Goal: Task Accomplishment & Management: Manage account settings

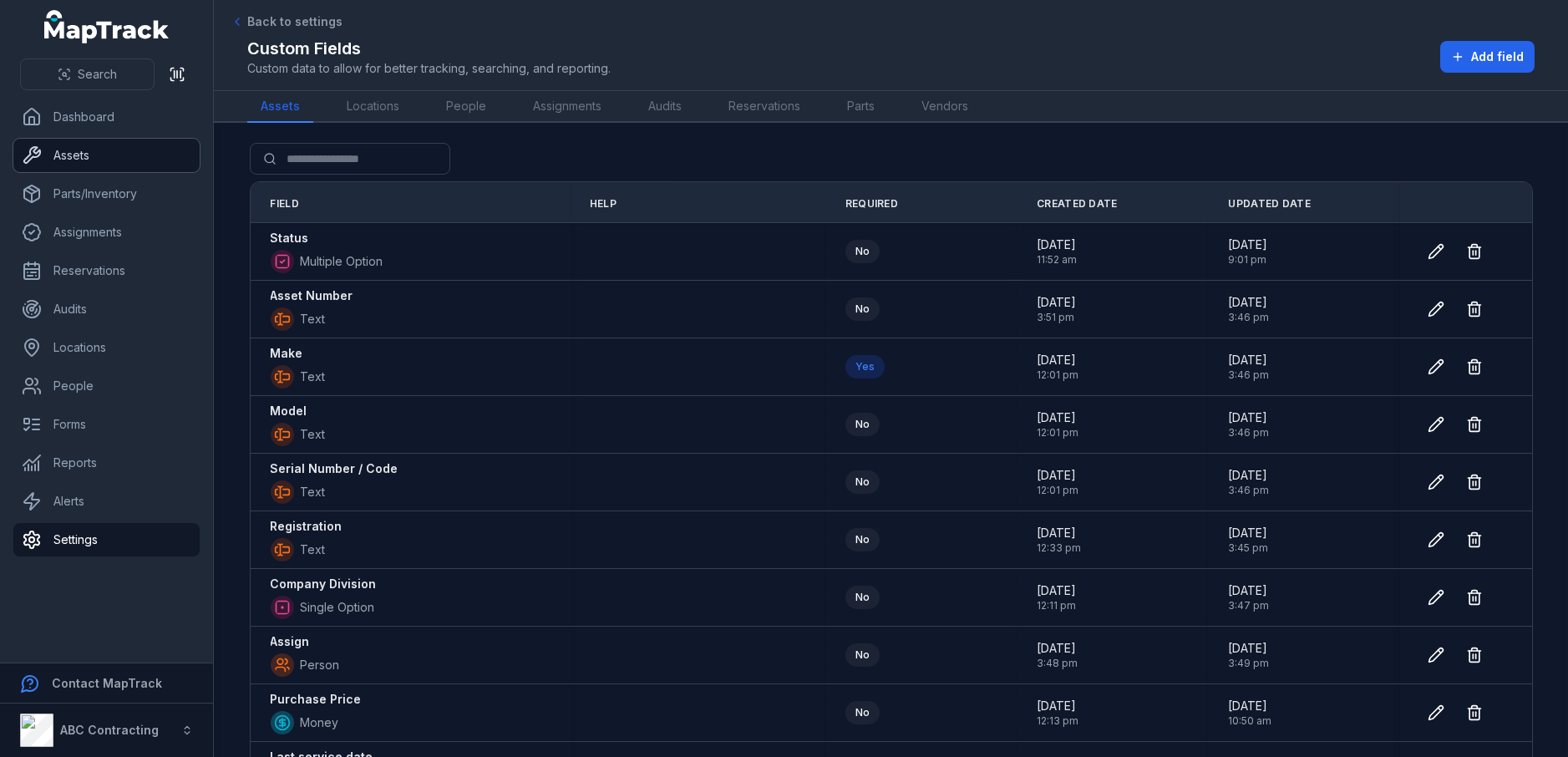
click at [83, 156] on link "Assets" at bounding box center [106, 156] width 186 height 33
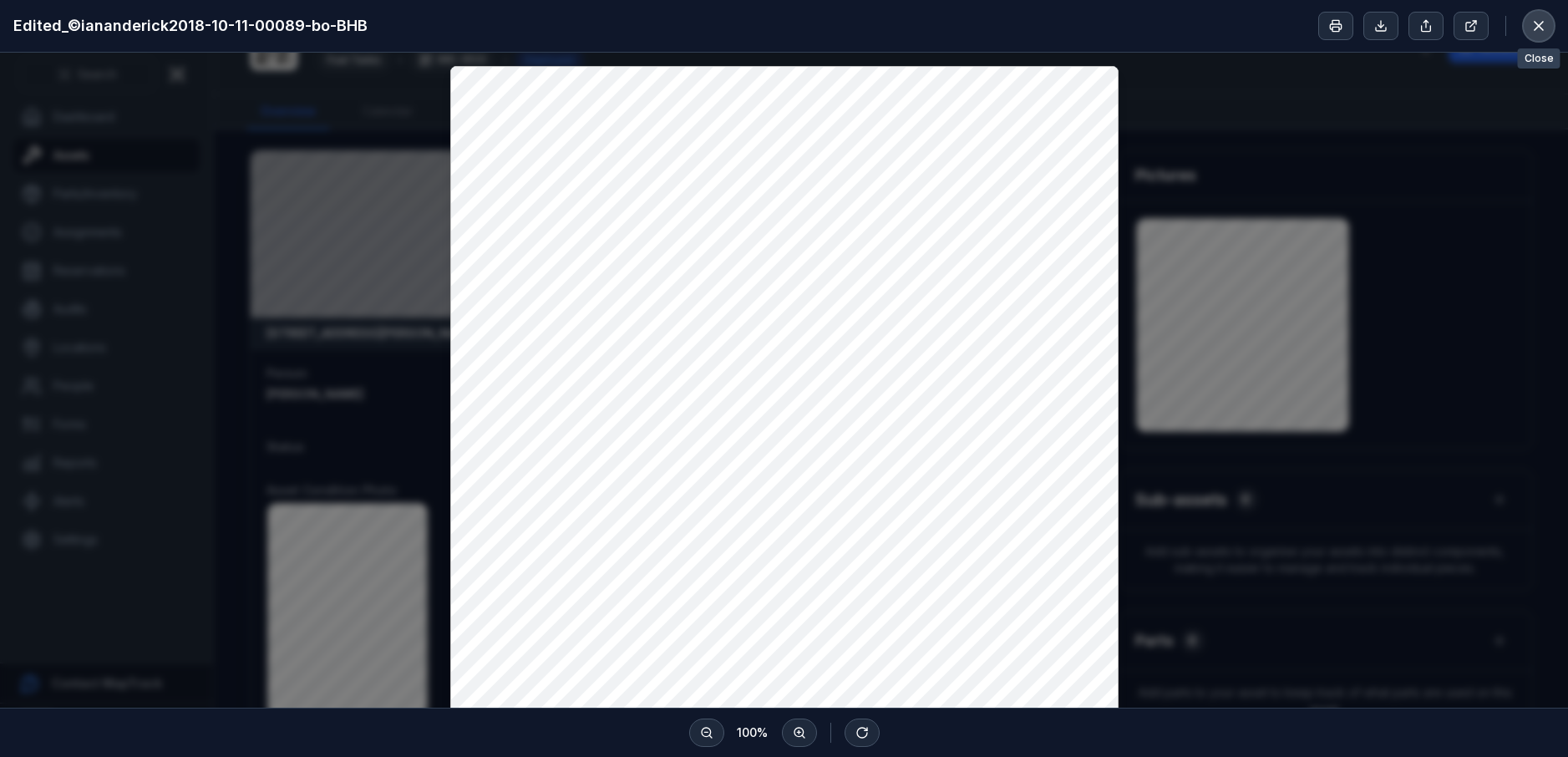
click at [1529, 27] on button at bounding box center [1538, 26] width 31 height 32
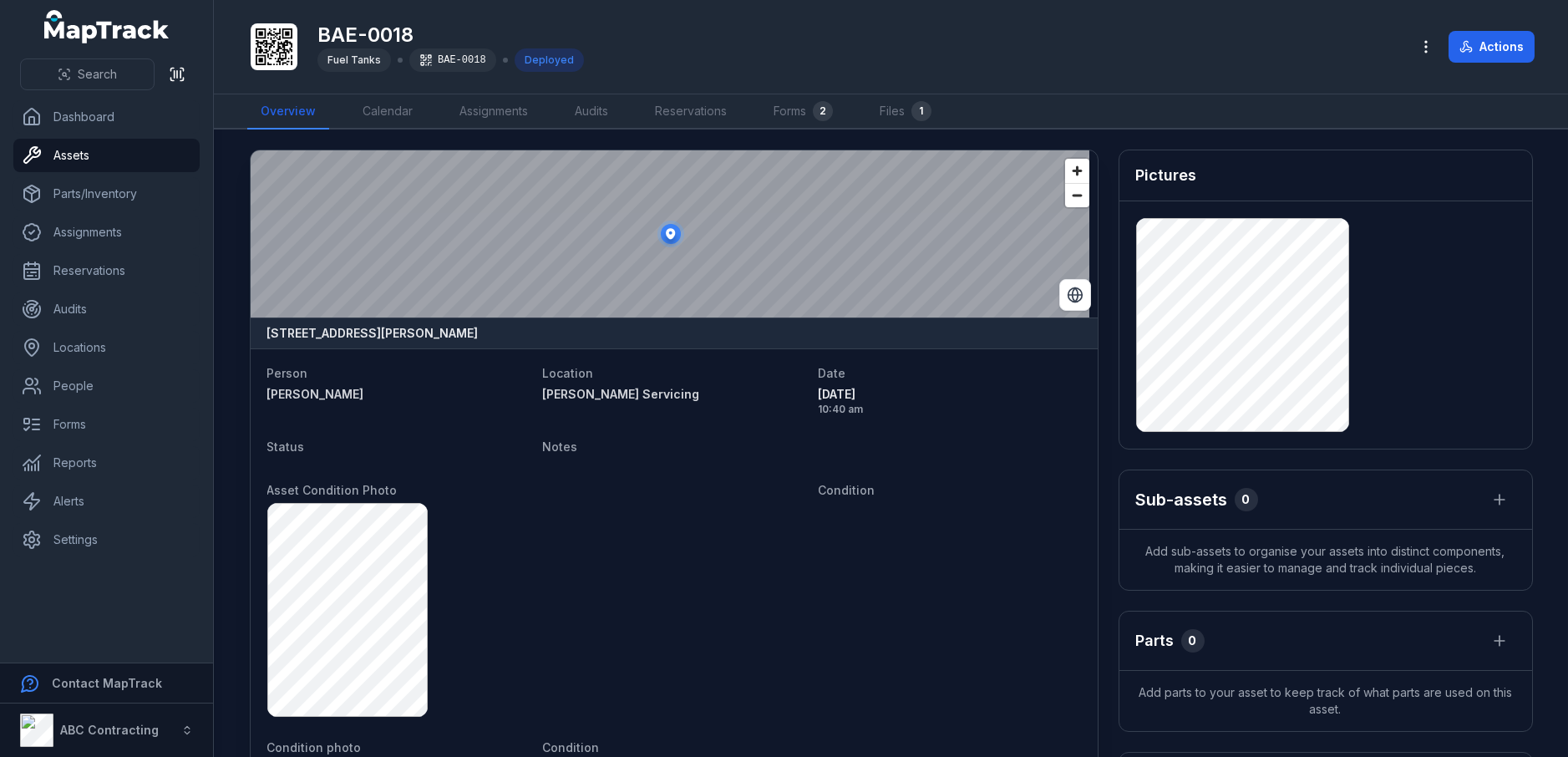
click at [283, 392] on strong "[PERSON_NAME]" at bounding box center [399, 394] width 262 height 17
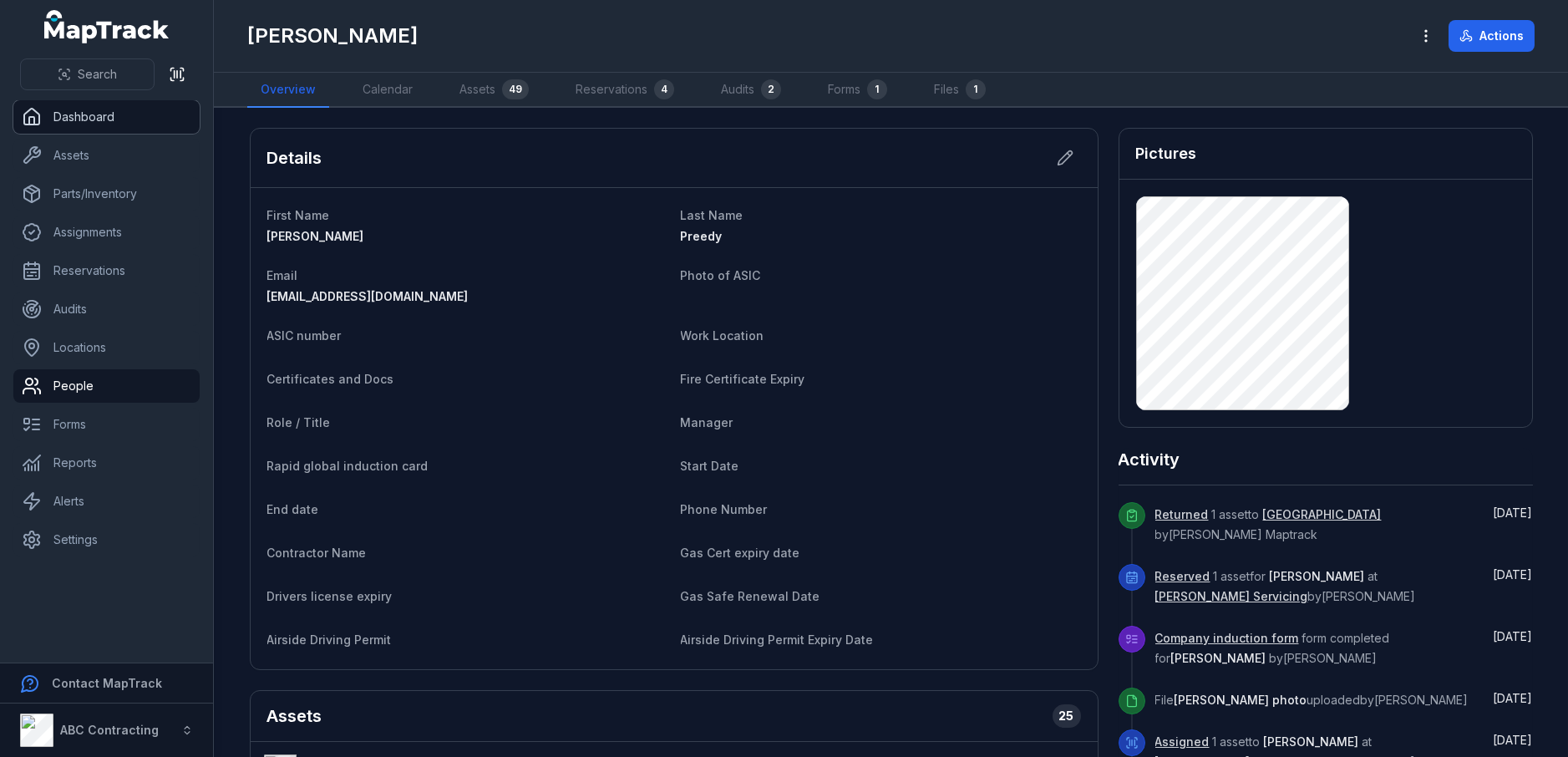
click at [93, 111] on link "Dashboard" at bounding box center [106, 117] width 186 height 33
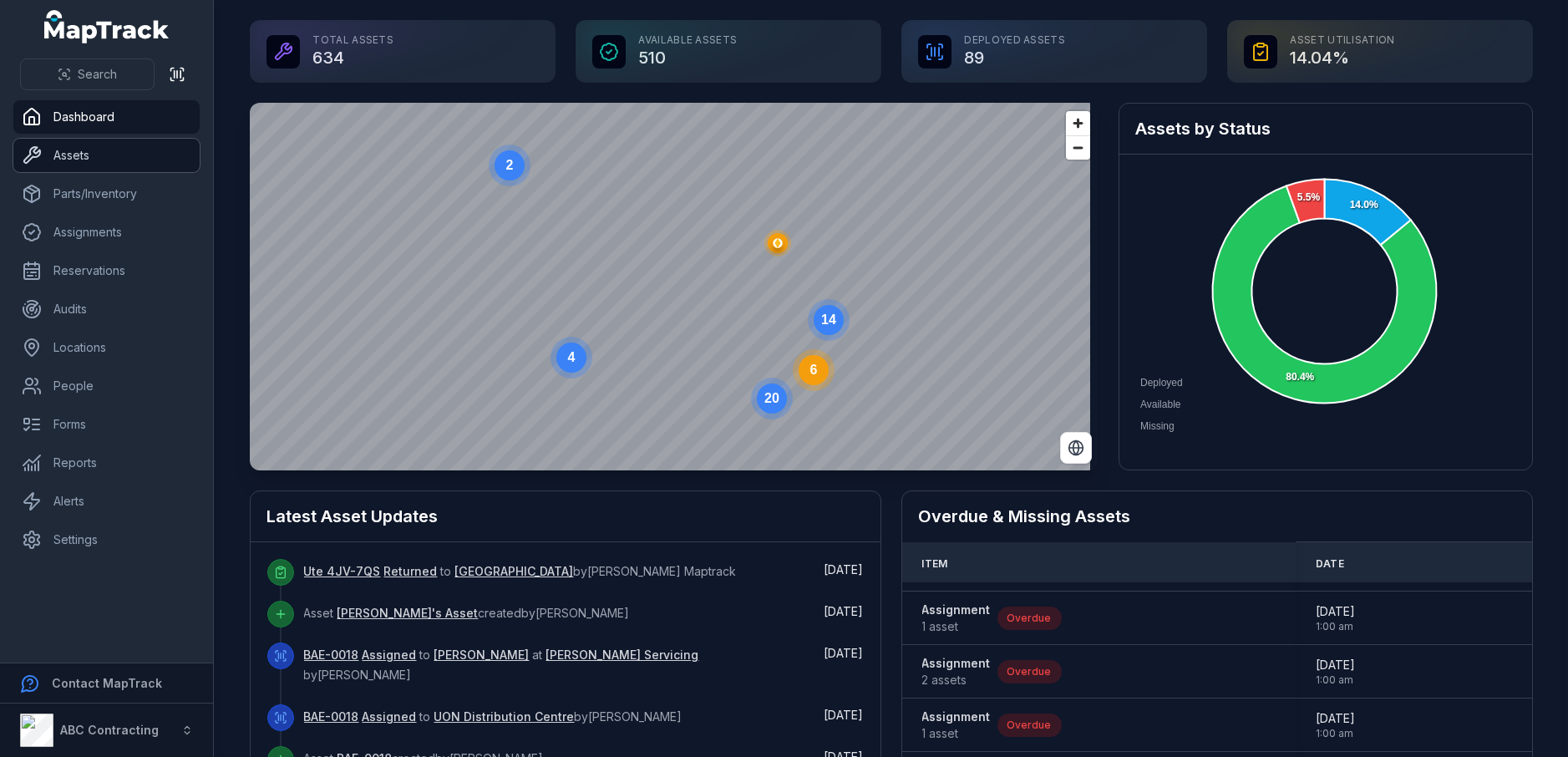
click at [61, 154] on link "Assets" at bounding box center [106, 156] width 186 height 33
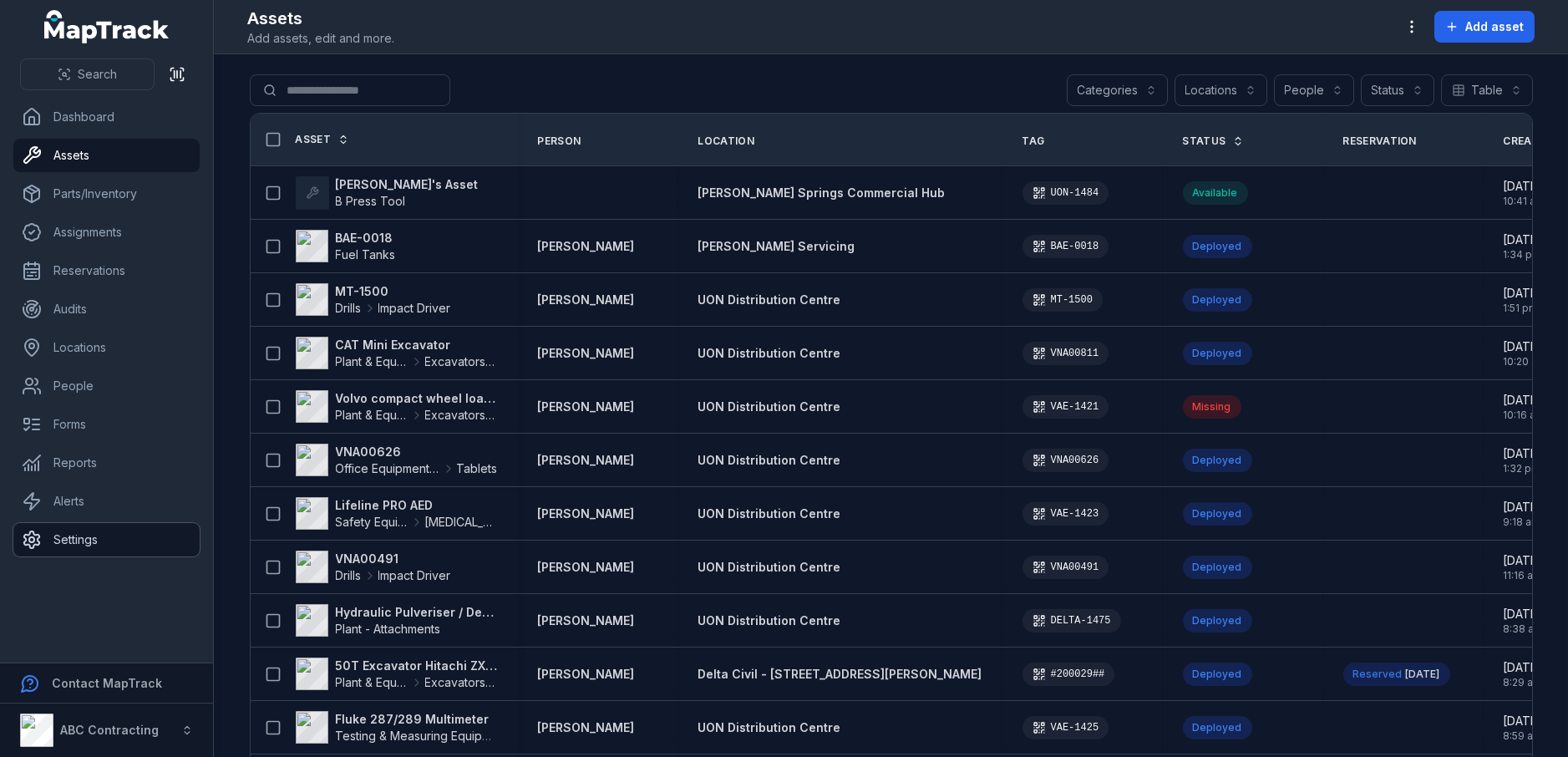
click at [69, 536] on link "Settings" at bounding box center [106, 539] width 186 height 33
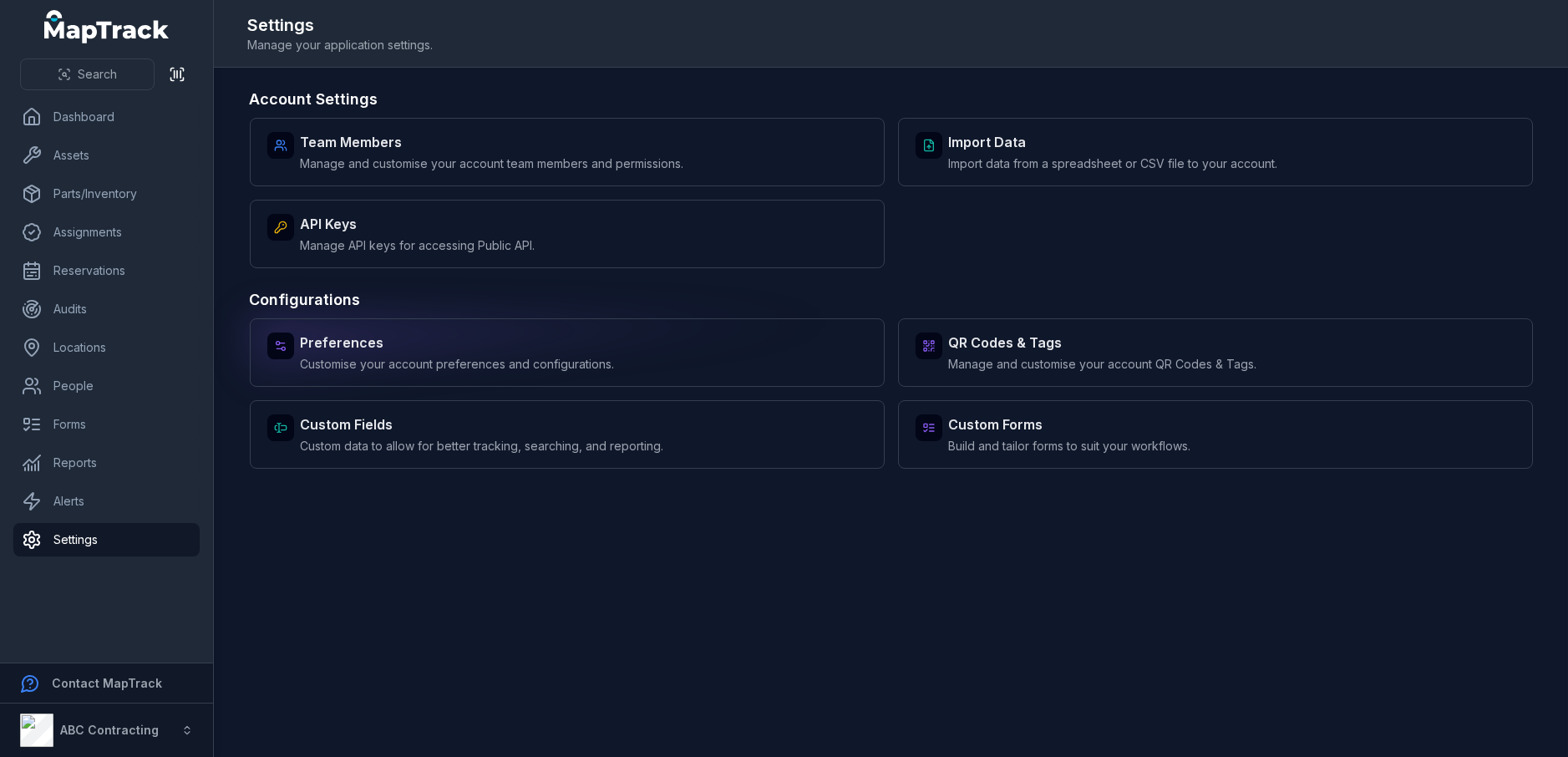
click at [538, 354] on div "Preferences Customise your account preferences and configurations." at bounding box center [457, 352] width 314 height 40
select select "****"
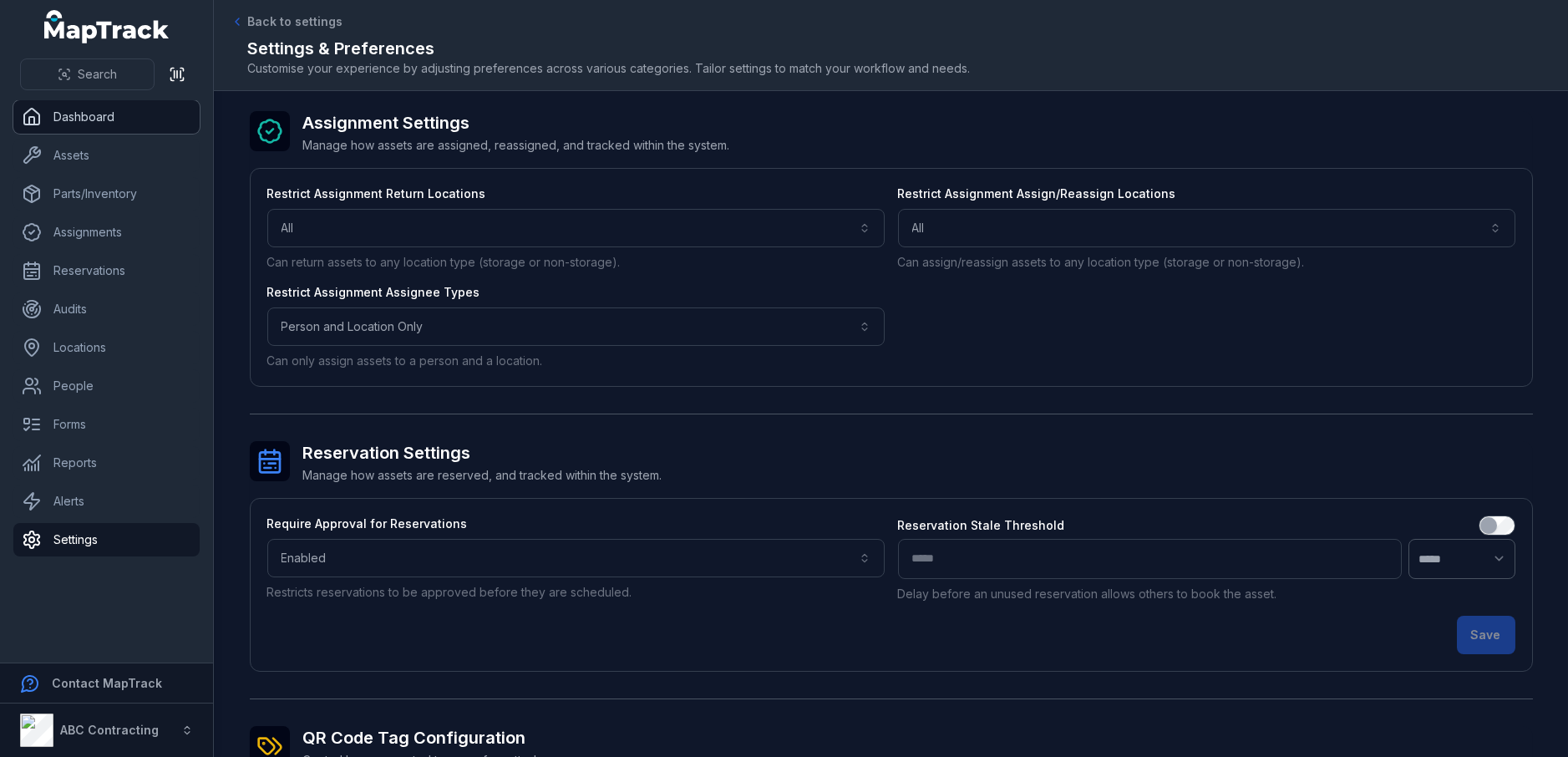
click at [102, 119] on link "Dashboard" at bounding box center [106, 117] width 186 height 33
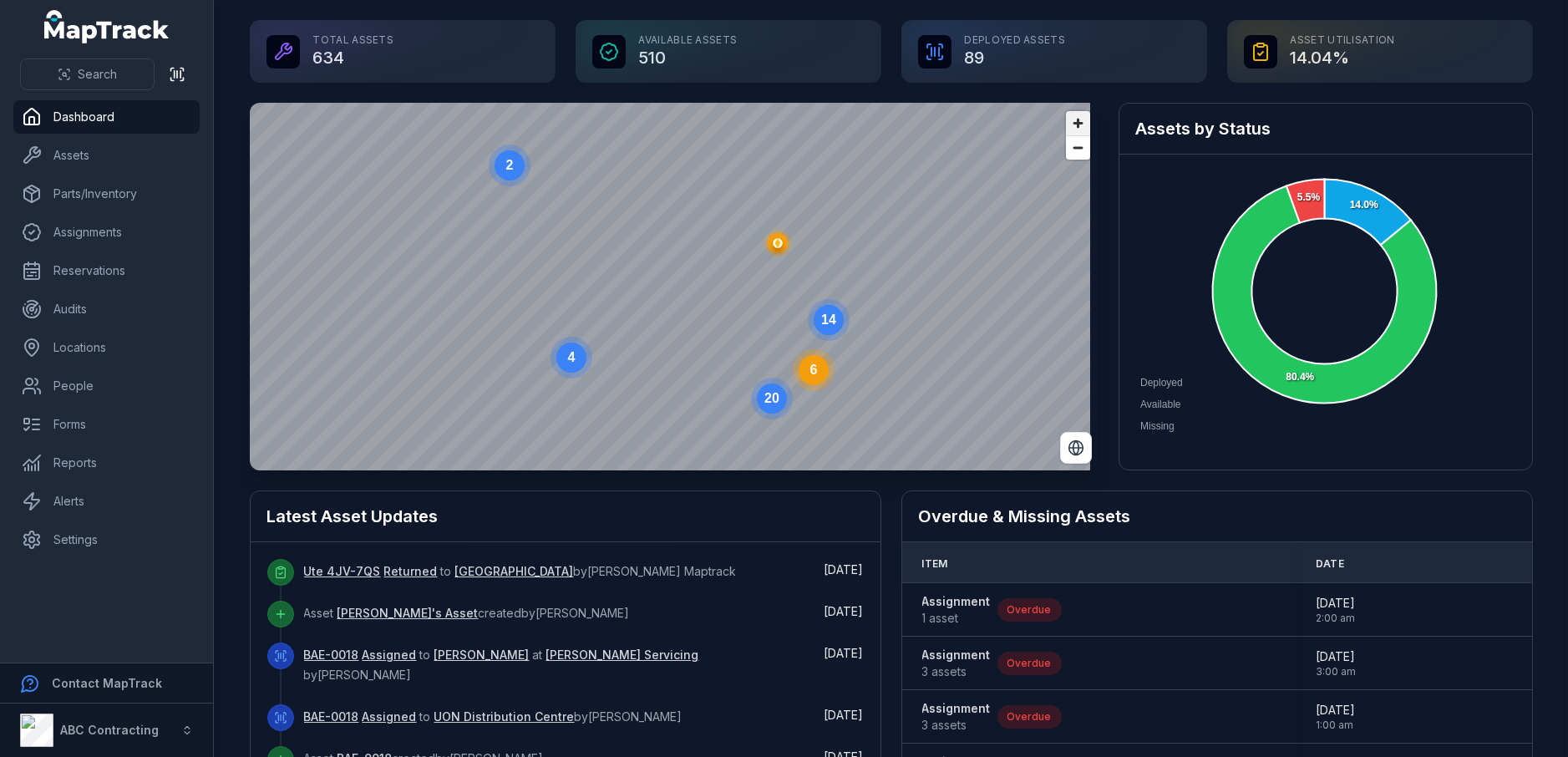
click at [1067, 120] on span "Zoom in" at bounding box center [1078, 123] width 25 height 25
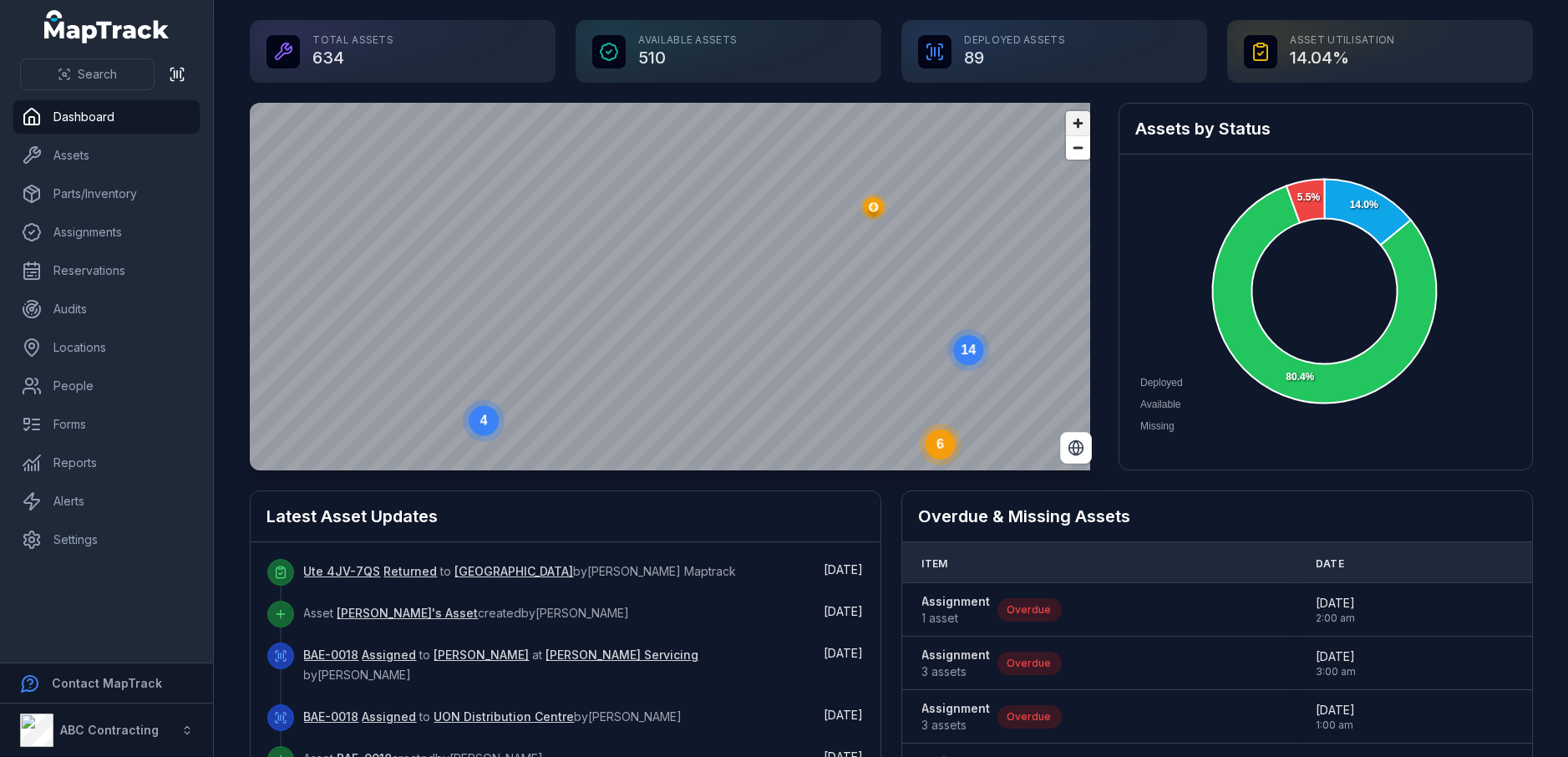
click at [1067, 120] on span "Zoom in" at bounding box center [1078, 123] width 25 height 25
click at [848, 298] on ellipse "button" at bounding box center [857, 308] width 20 height 20
click at [668, 337] on text "16" at bounding box center [670, 334] width 15 height 14
click at [807, 171] on text "15" at bounding box center [808, 169] width 15 height 14
click at [632, 277] on icon "button" at bounding box center [632, 275] width 9 height 11
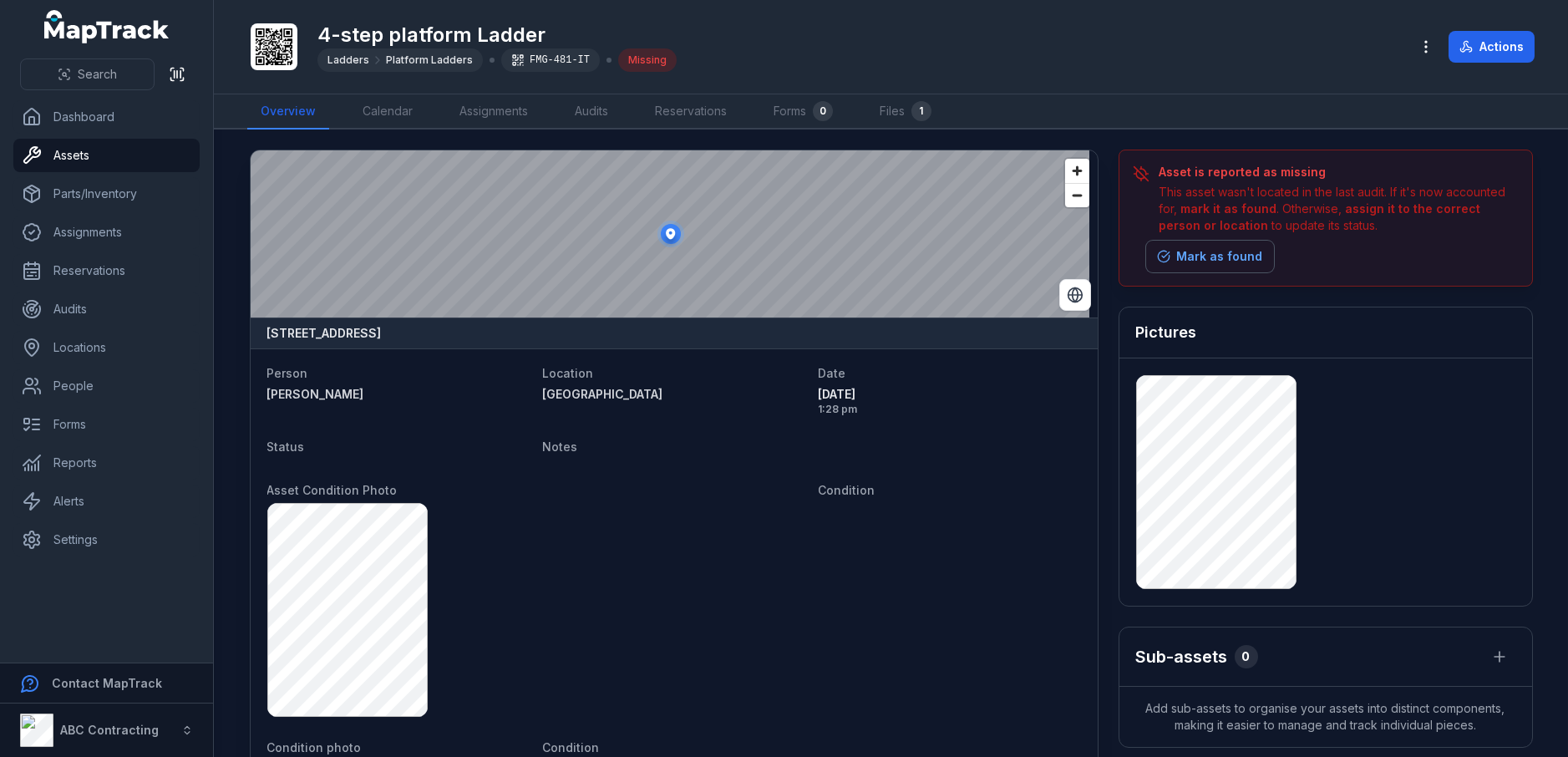
click at [1185, 258] on button "Mark as found" at bounding box center [1210, 256] width 128 height 32
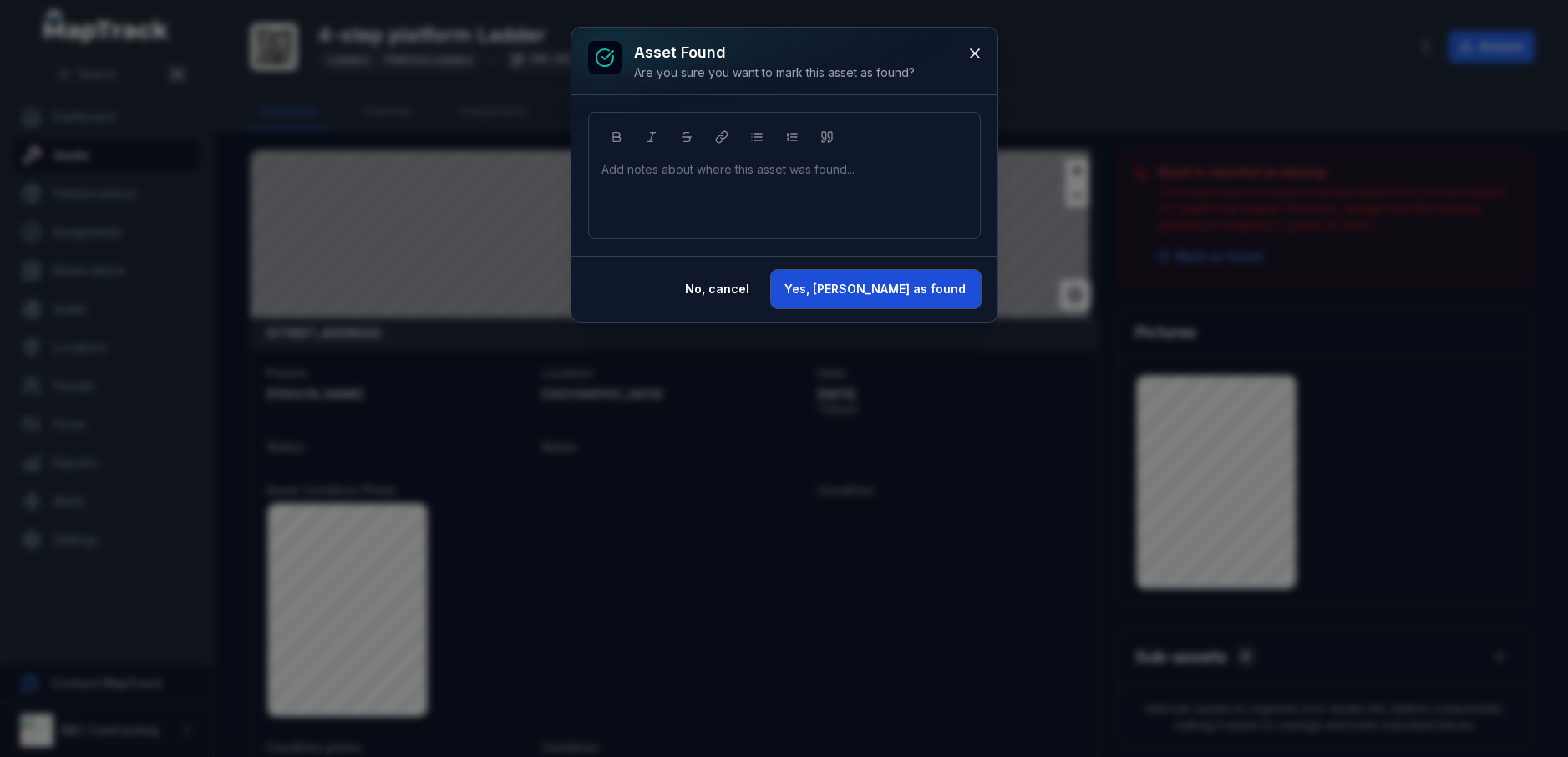
click at [933, 281] on button "Yes, mark as found" at bounding box center [875, 288] width 210 height 38
